Goal: Information Seeking & Learning: Check status

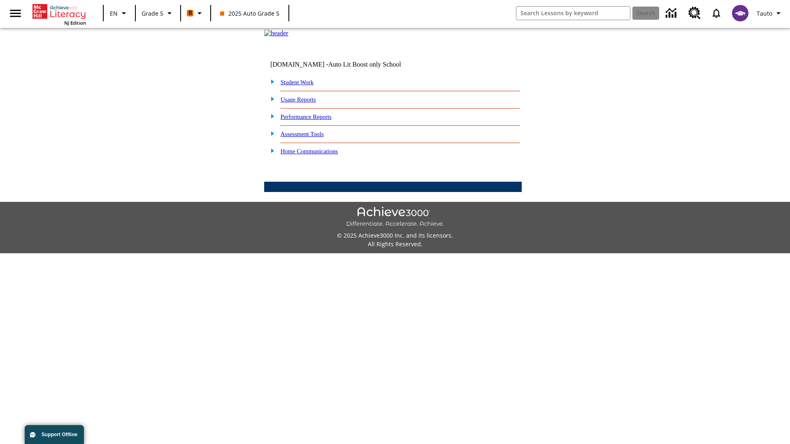
click at [315, 120] on link "Performance Reports" at bounding box center [306, 117] width 51 height 7
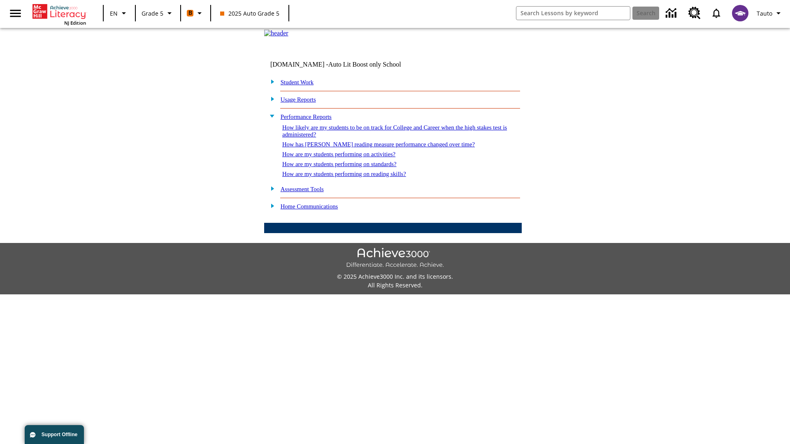
click at [348, 167] on link "How are my students performing on standards?" at bounding box center [339, 164] width 114 height 7
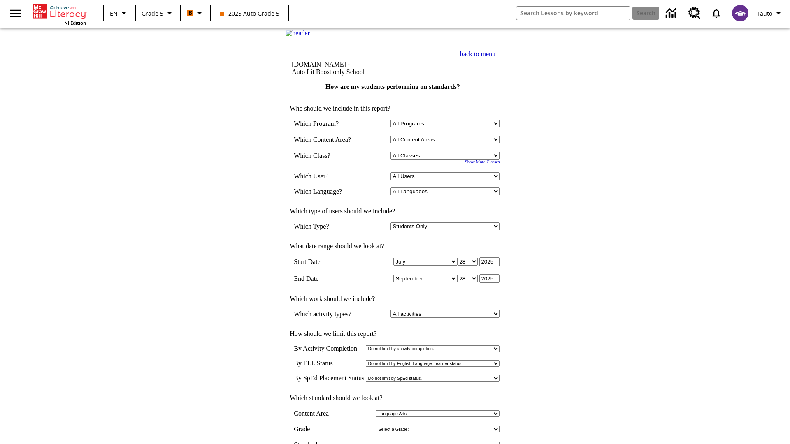
select select "11133131"
click at [447, 180] on select "All Users Cat, Sautoen Cat, Sautoes Cat1, Sautoss Donotlogin, Sautoen Twoschool…" at bounding box center [444, 176] width 109 height 8
select select "21437107"
